Goal: Task Accomplishment & Management: Use online tool/utility

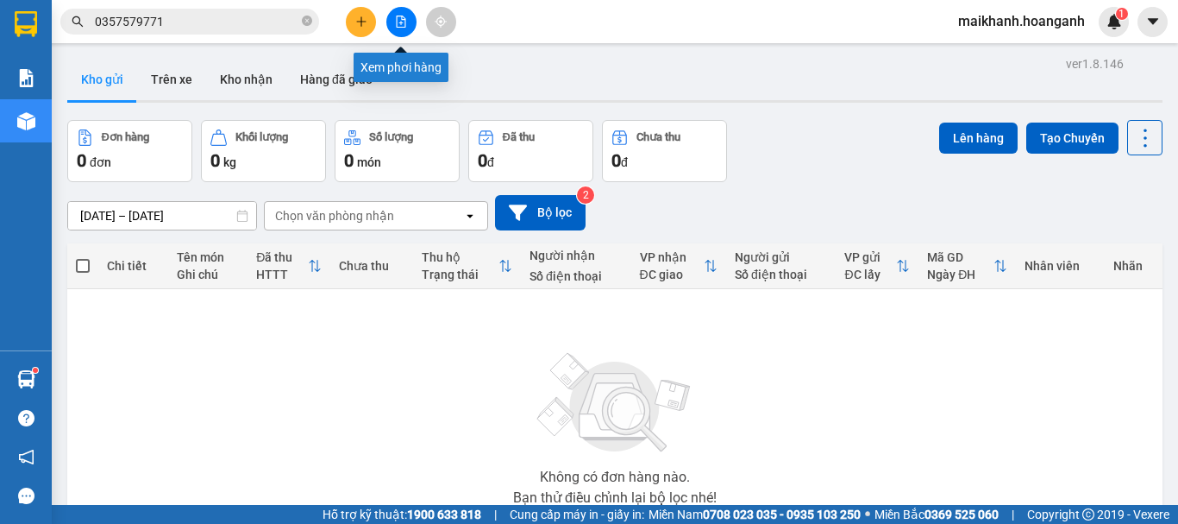
click at [403, 24] on icon "file-add" at bounding box center [401, 22] width 12 height 12
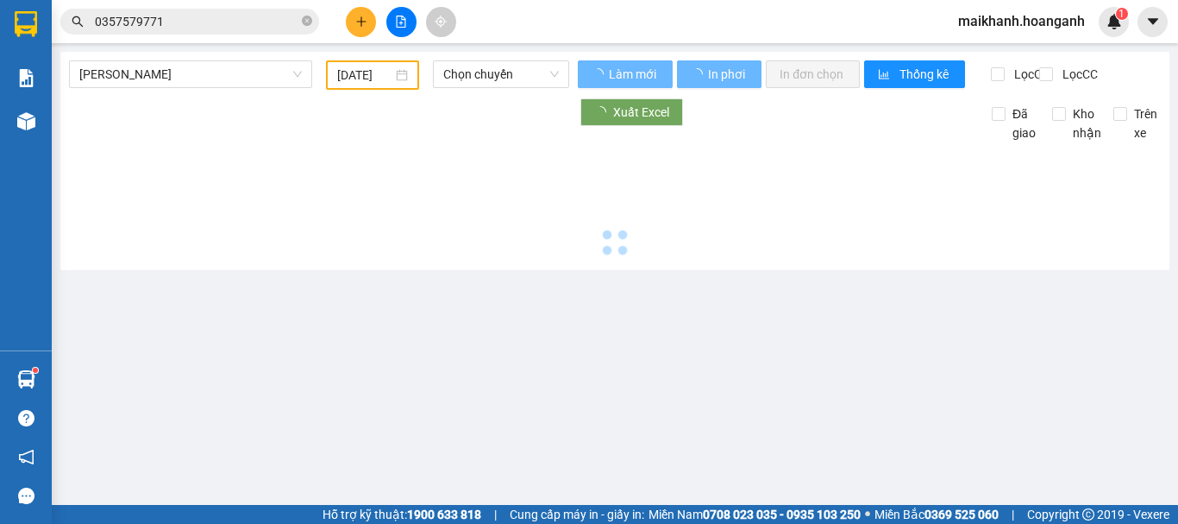
type input "[DATE]"
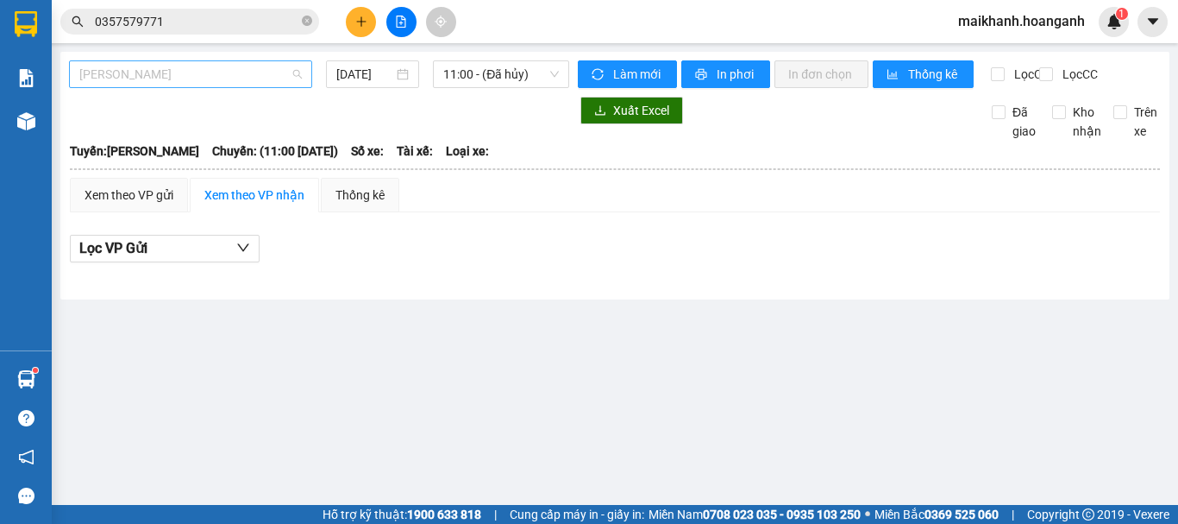
click at [257, 75] on span "Hồ Chí Minh - Phan Rang" at bounding box center [190, 74] width 223 height 26
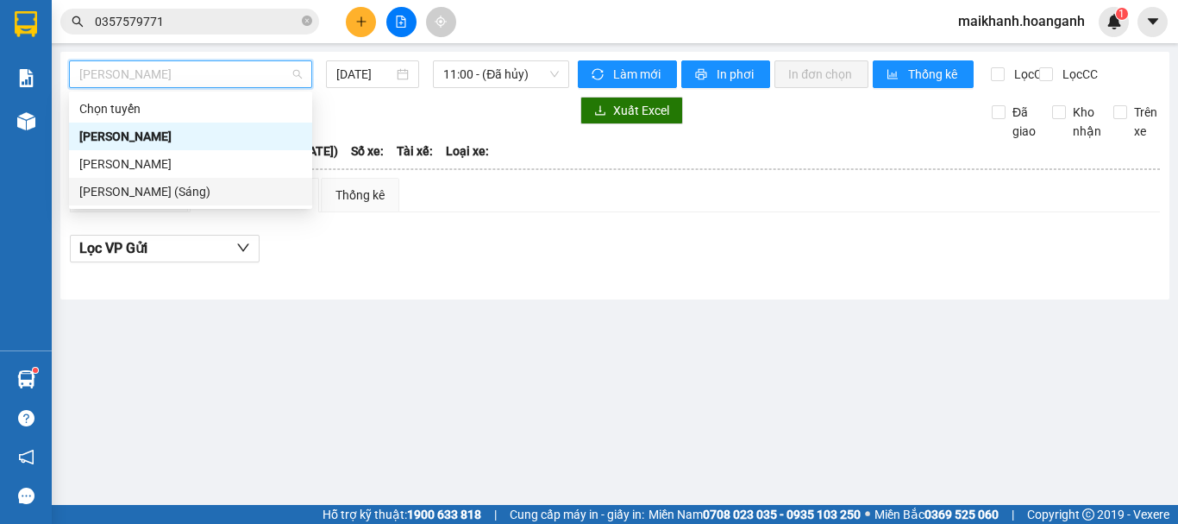
click at [235, 188] on div "Hồ Chí Minh - Phan Rang (Sáng)" at bounding box center [190, 191] width 223 height 19
type input "12/10/2025"
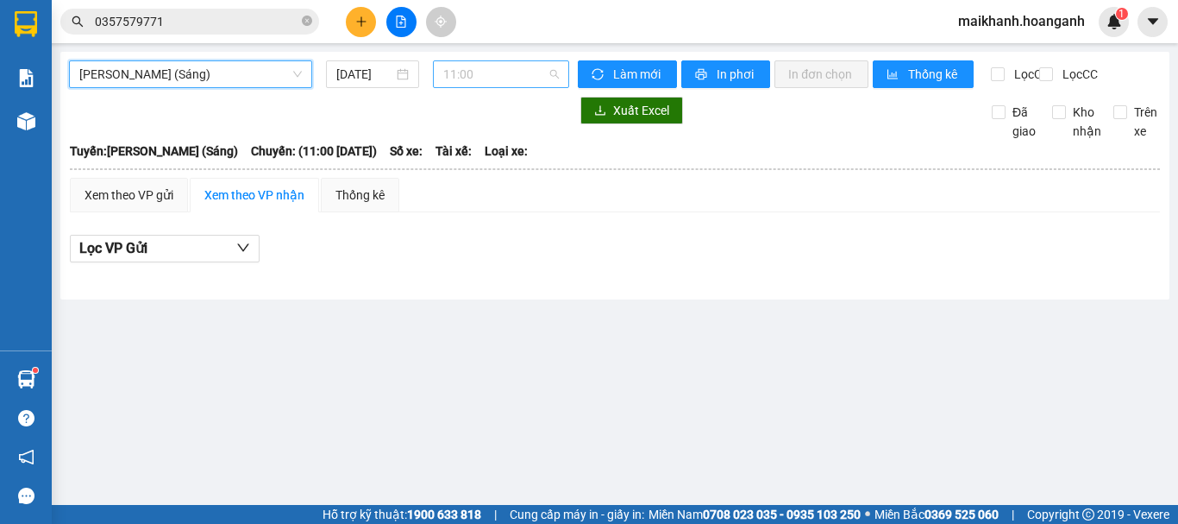
click at [546, 69] on span "11:00" at bounding box center [501, 74] width 116 height 26
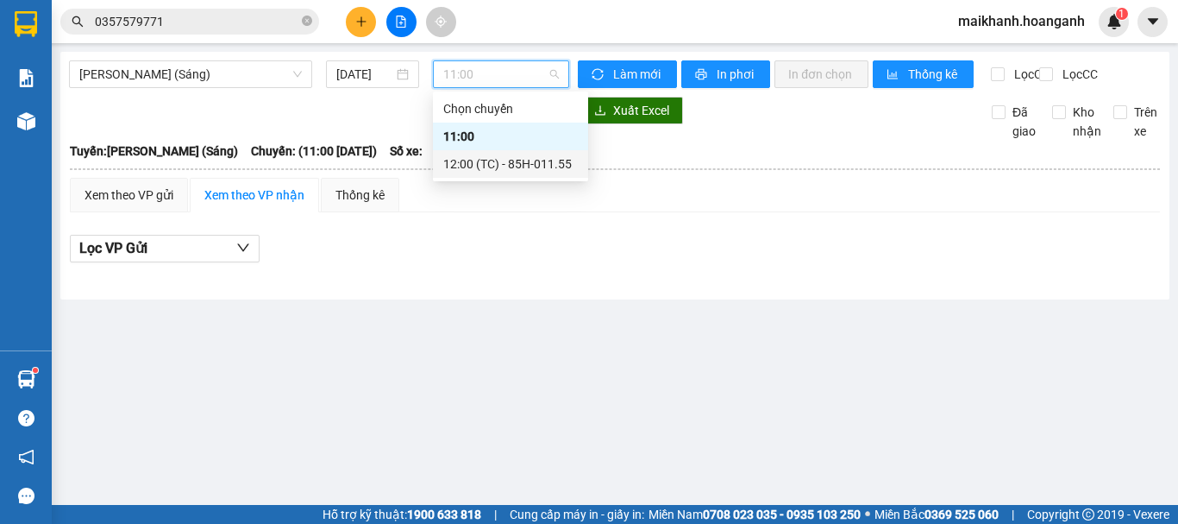
click at [543, 169] on div "12:00 (TC) - 85H-011.55" at bounding box center [510, 163] width 135 height 19
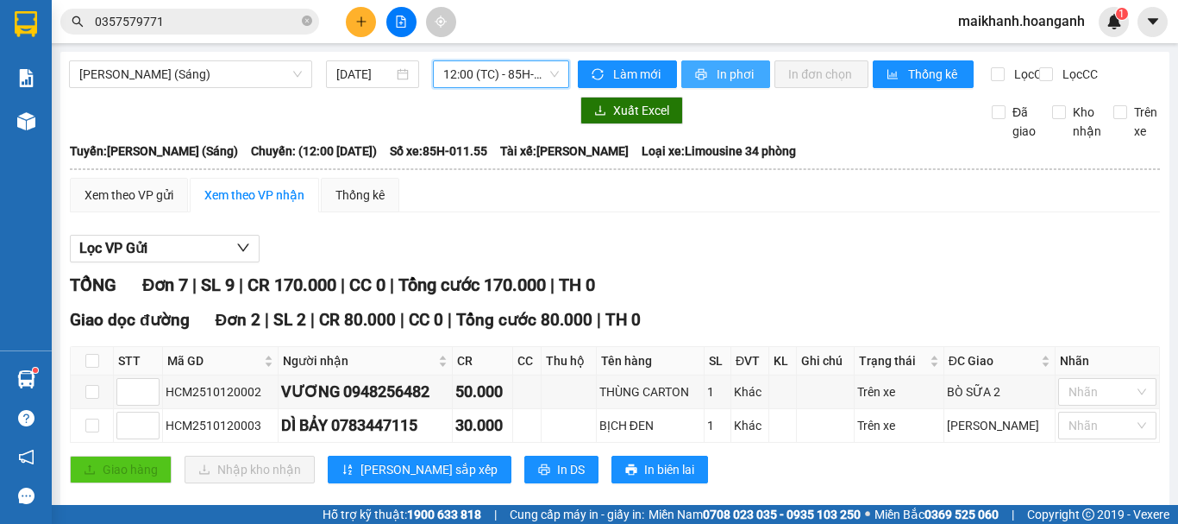
click at [721, 75] on span "In phơi" at bounding box center [737, 74] width 40 height 19
click at [1004, 23] on span "maikhanh.hoanganh" at bounding box center [1022, 21] width 154 height 22
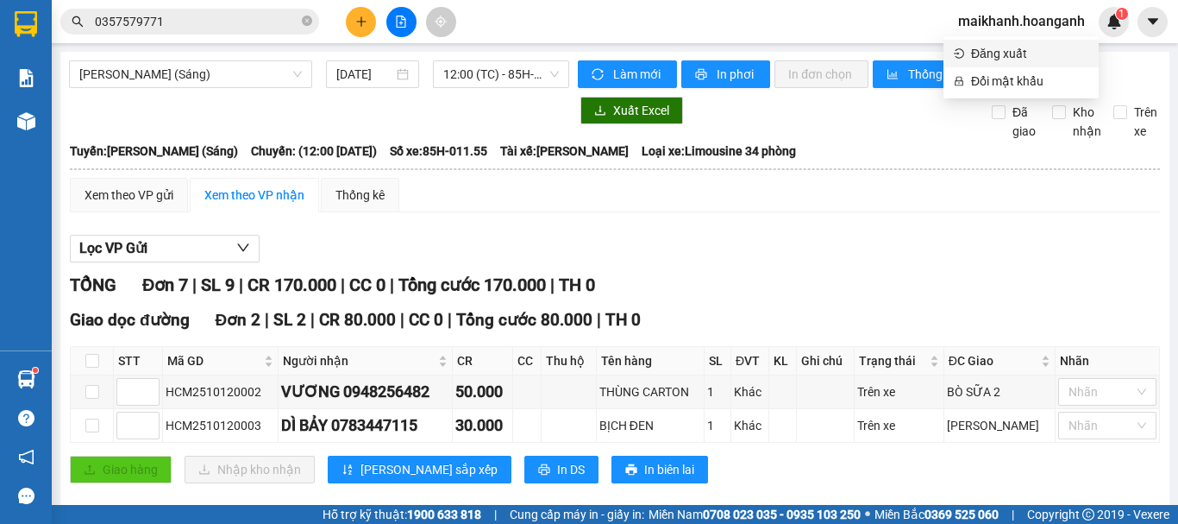
click at [996, 55] on span "Đăng xuất" at bounding box center [1029, 53] width 117 height 19
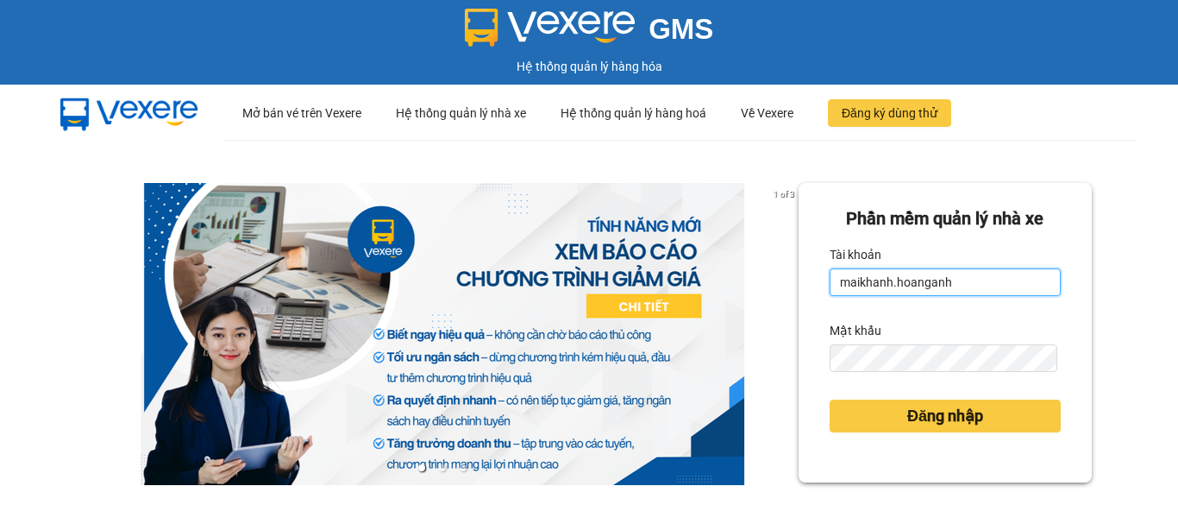
click at [965, 281] on input "maikhanh.hoanganh" at bounding box center [945, 282] width 231 height 28
type input "xuanhoang.hoanganh"
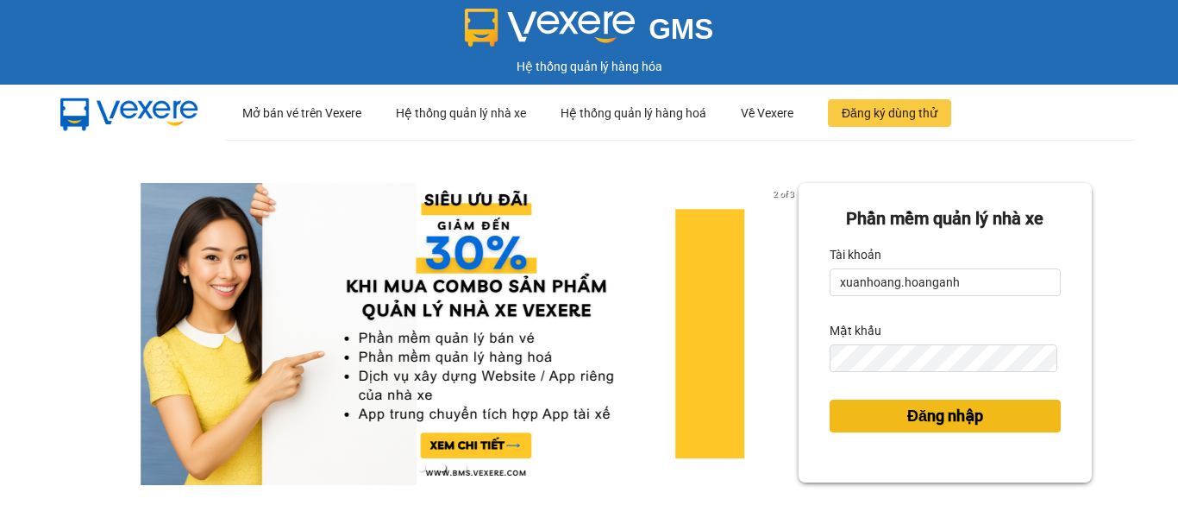
click at [957, 415] on span "Đăng nhập" at bounding box center [945, 416] width 76 height 24
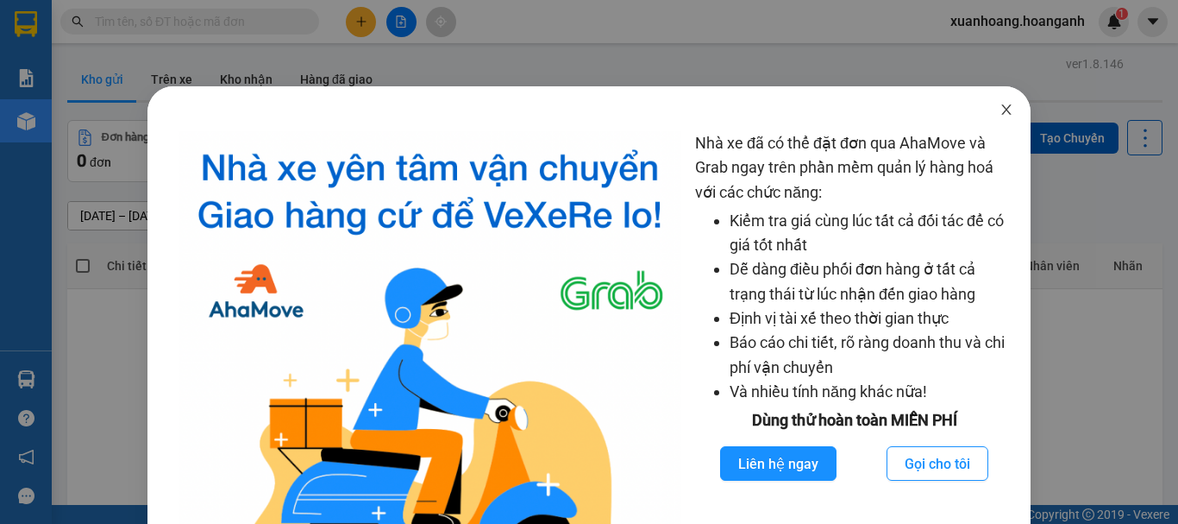
click at [1002, 110] on icon "close" at bounding box center [1006, 109] width 9 height 10
